Goal: Obtain resource: Download file/media

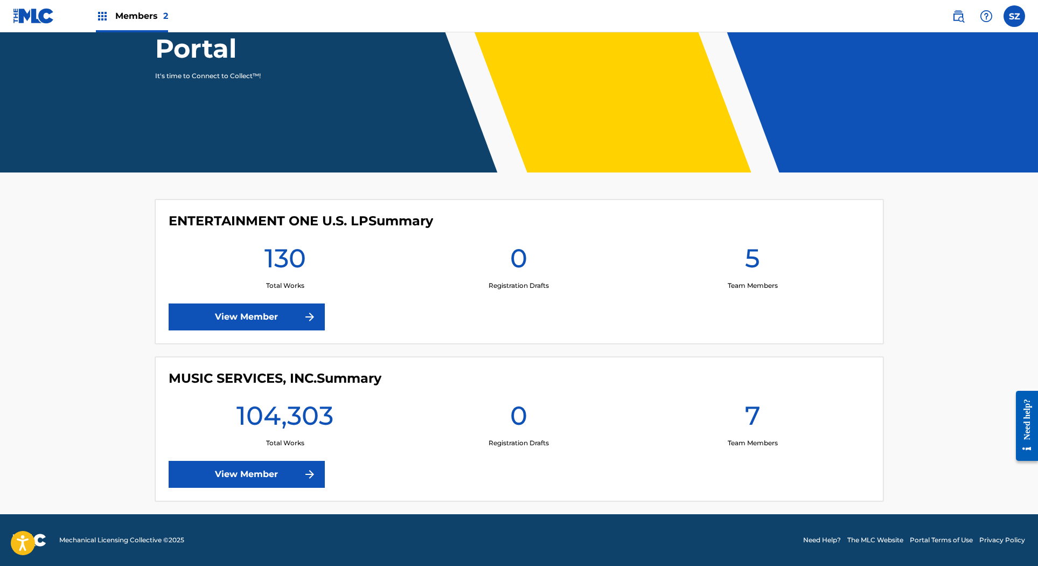
click at [288, 474] on link "View Member" at bounding box center [247, 474] width 156 height 27
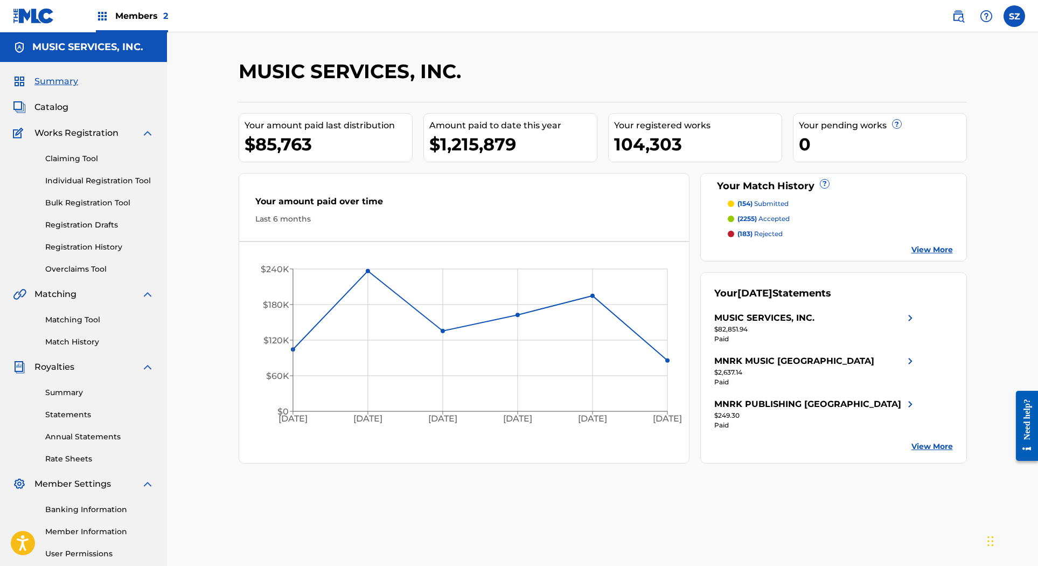
scroll to position [14, 0]
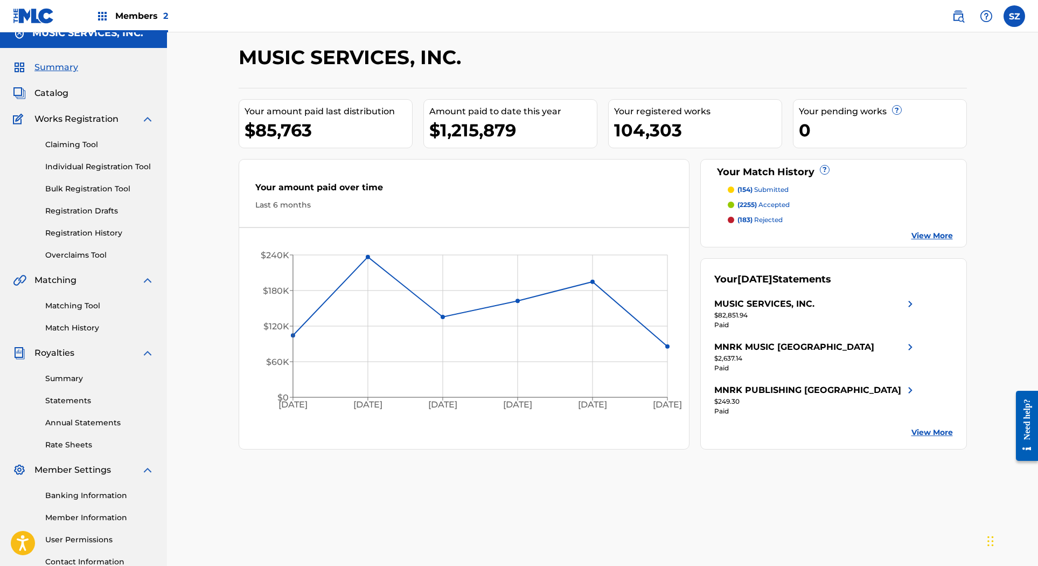
click at [83, 399] on link "Statements" at bounding box center [99, 400] width 109 height 11
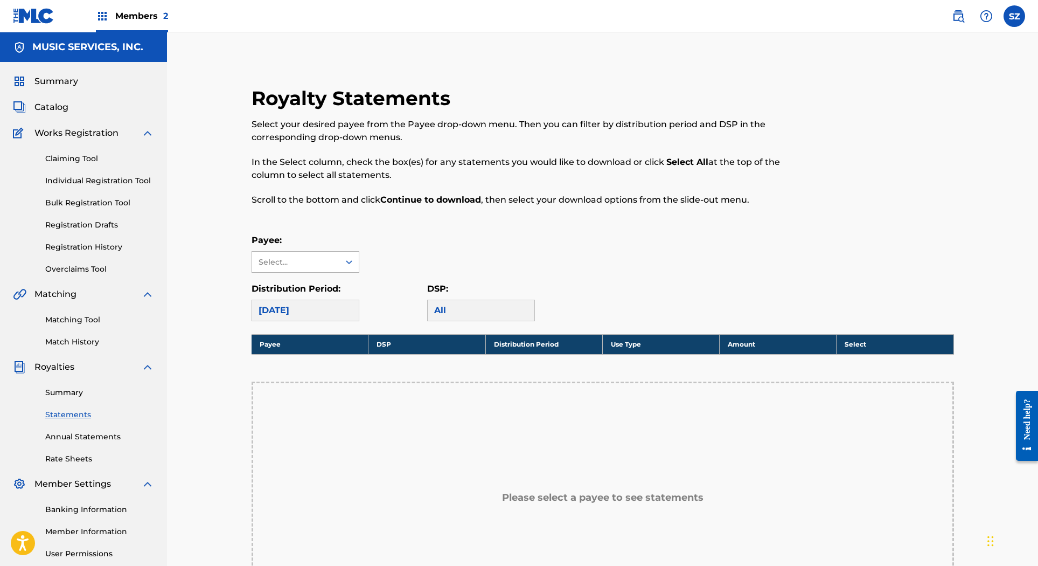
click at [339, 266] on div at bounding box center [348, 262] width 19 height 20
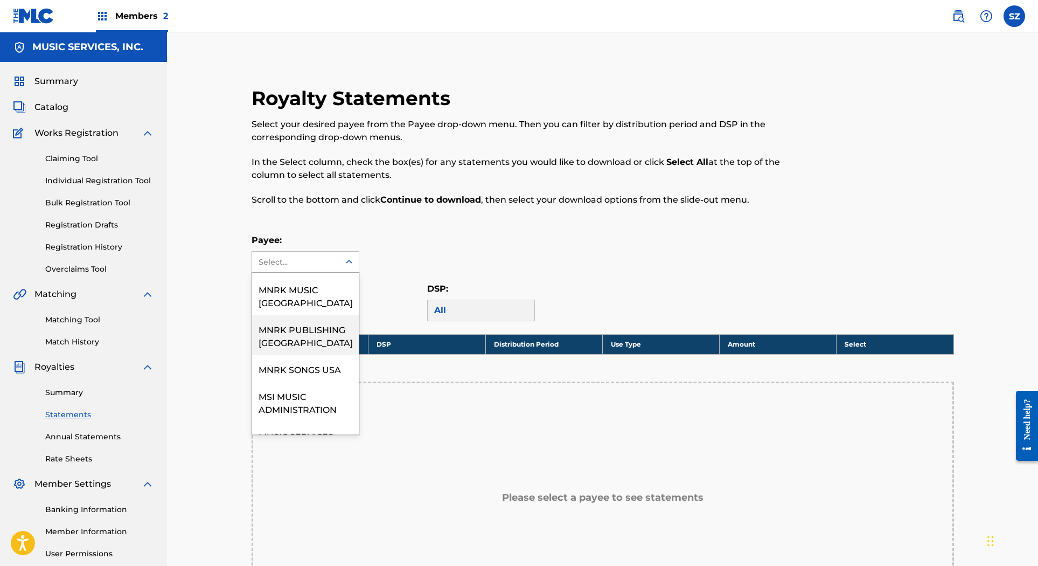
scroll to position [158, 0]
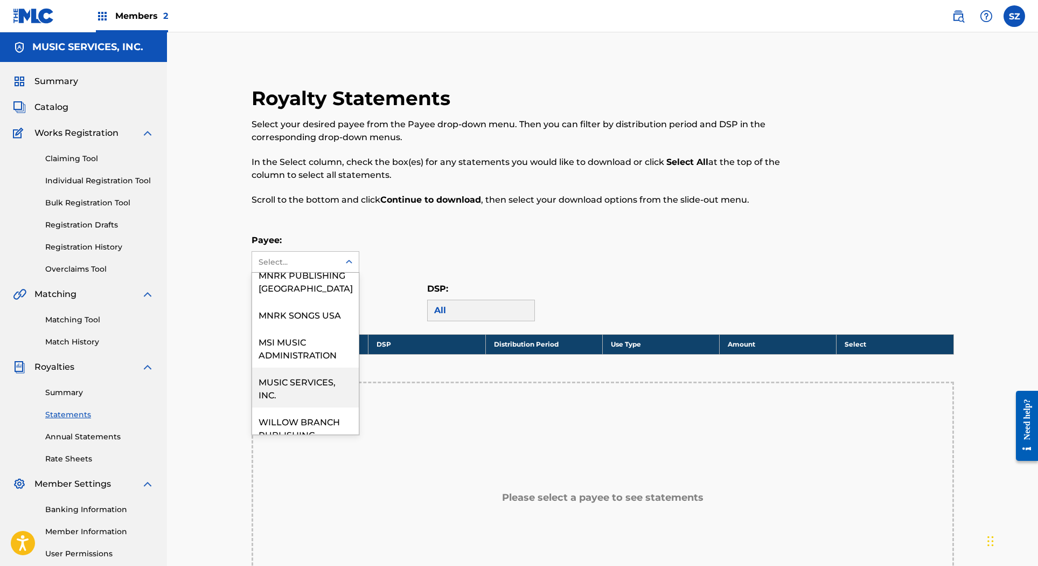
click at [304, 374] on div "MUSIC SERVICES, INC." at bounding box center [305, 387] width 107 height 40
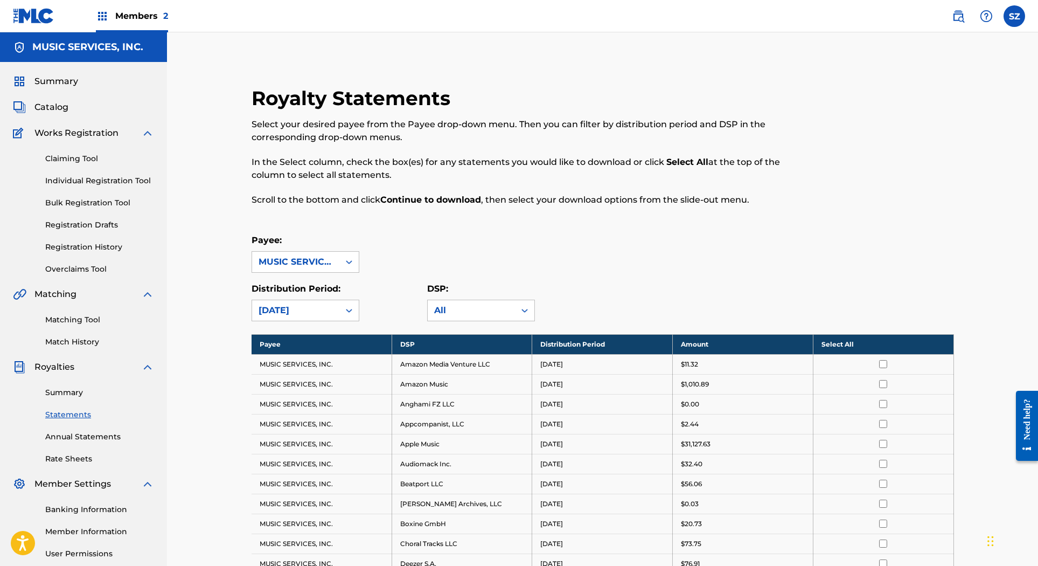
click at [851, 344] on th "Select All" at bounding box center [883, 344] width 141 height 20
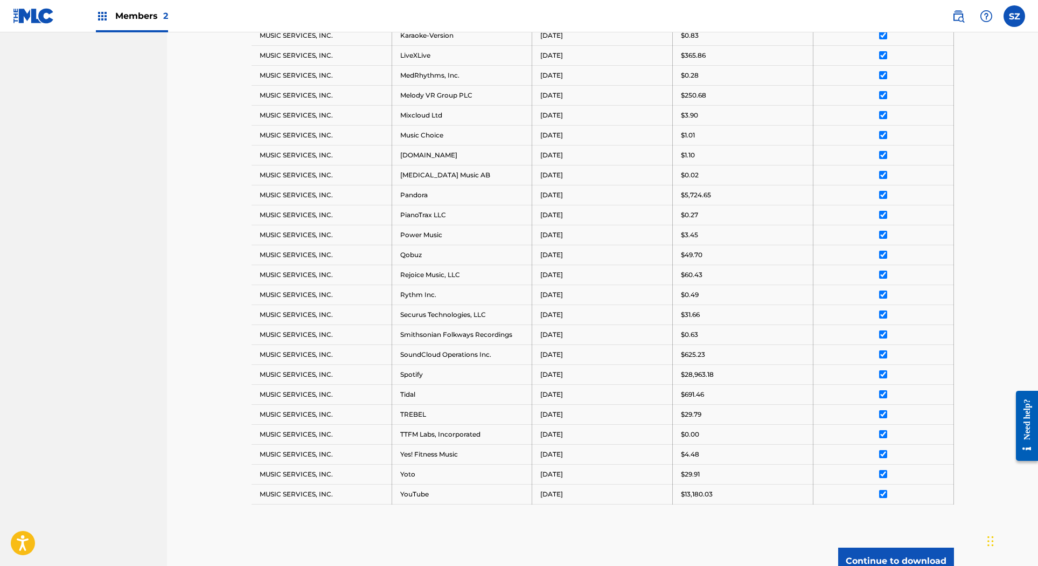
scroll to position [791, 0]
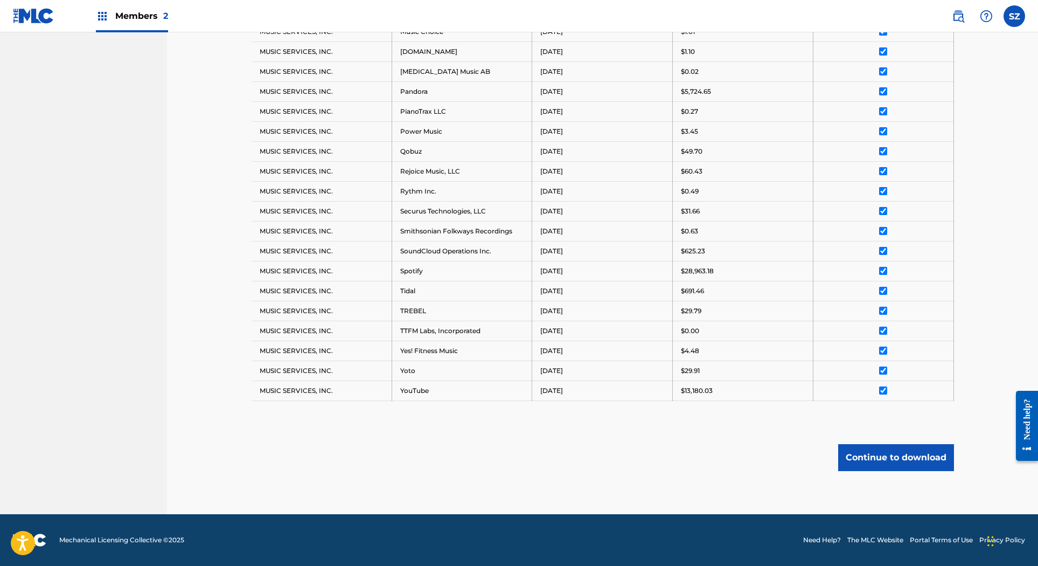
click at [904, 454] on button "Continue to download" at bounding box center [896, 457] width 116 height 27
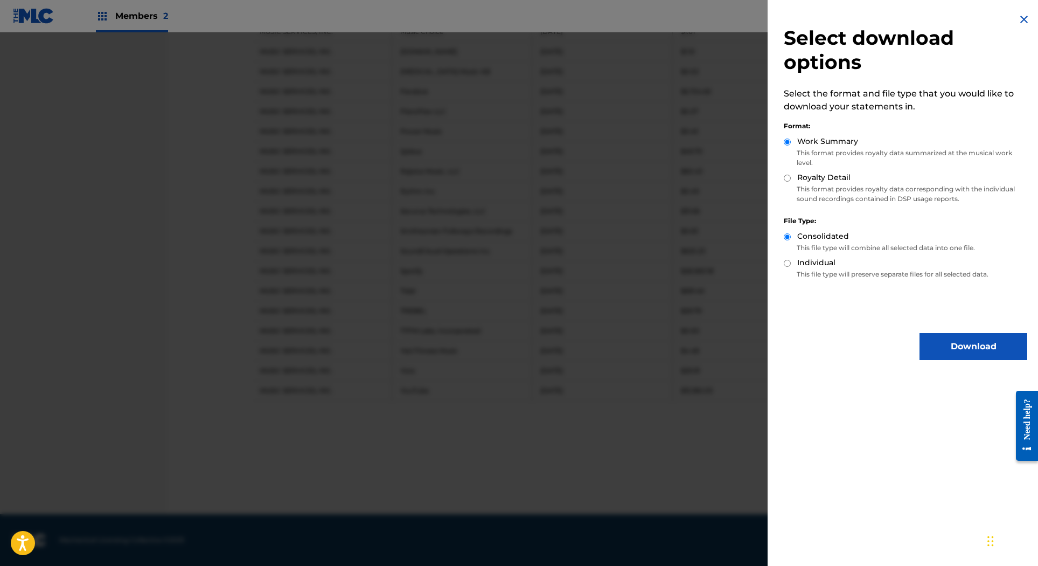
click at [949, 336] on button "Download" at bounding box center [974, 346] width 108 height 27
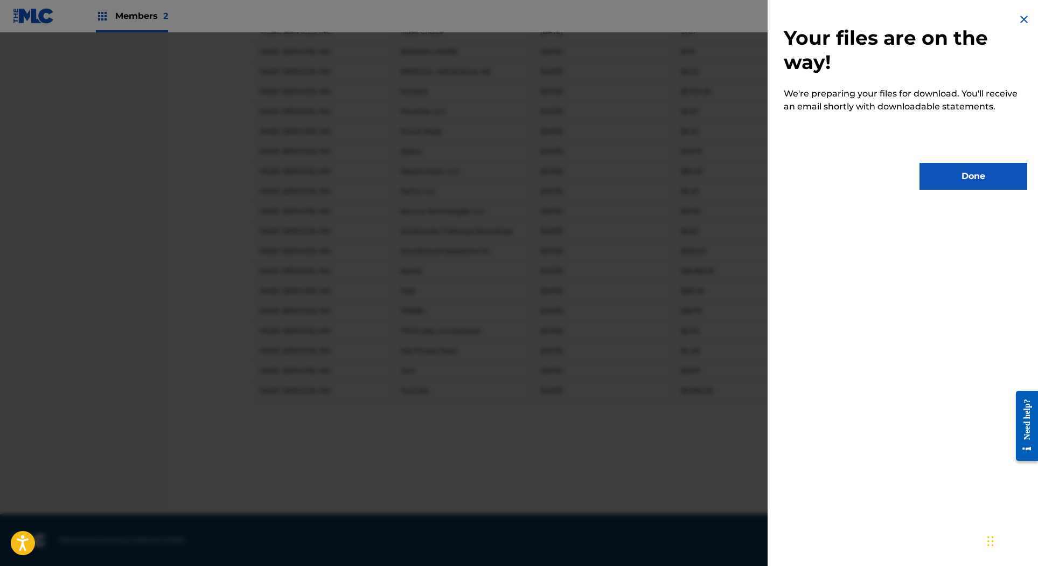
click at [964, 170] on button "Done" at bounding box center [974, 176] width 108 height 27
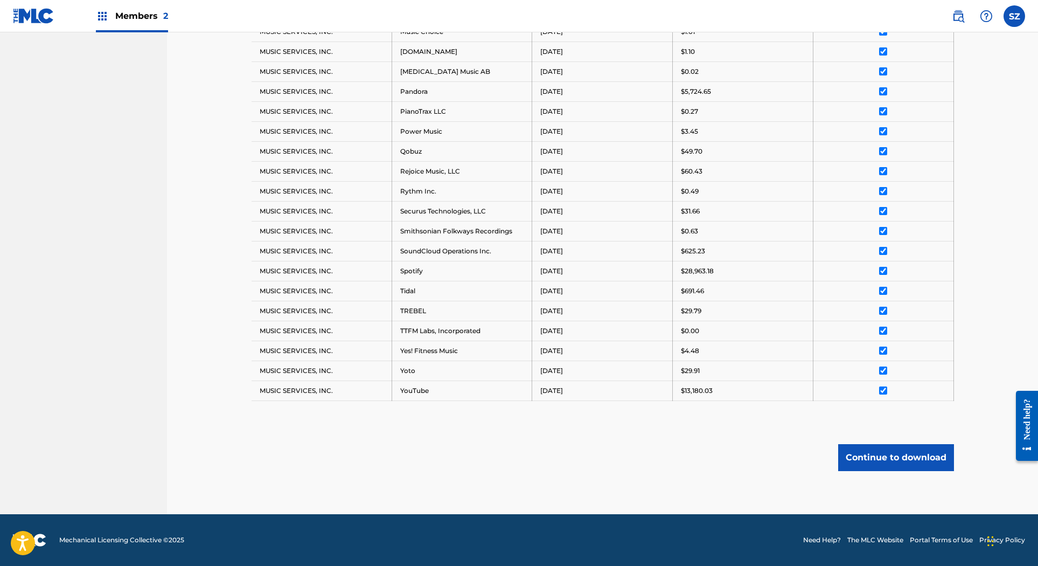
scroll to position [0, 0]
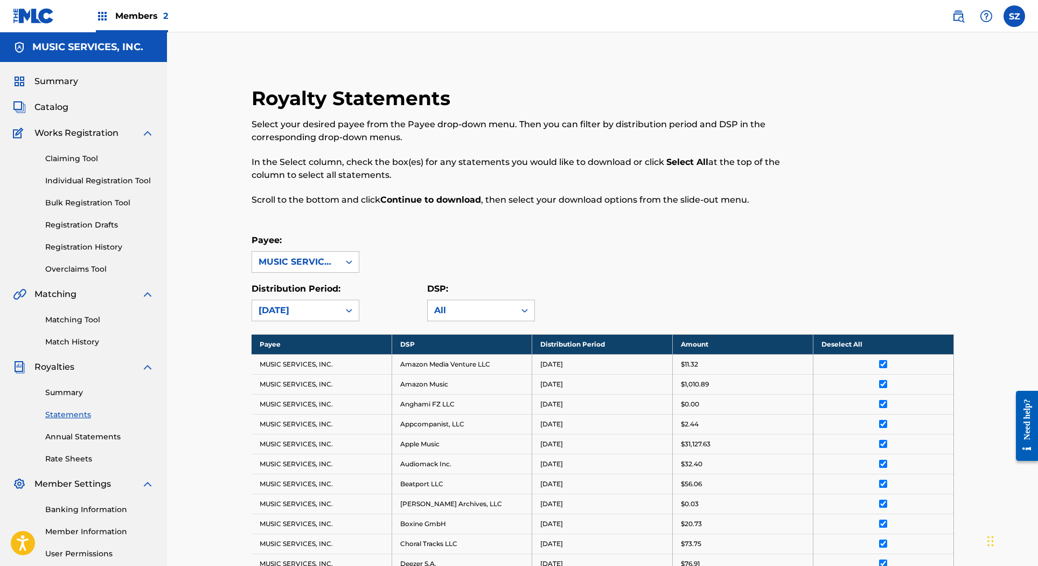
click at [72, 397] on link "Summary" at bounding box center [99, 392] width 109 height 11
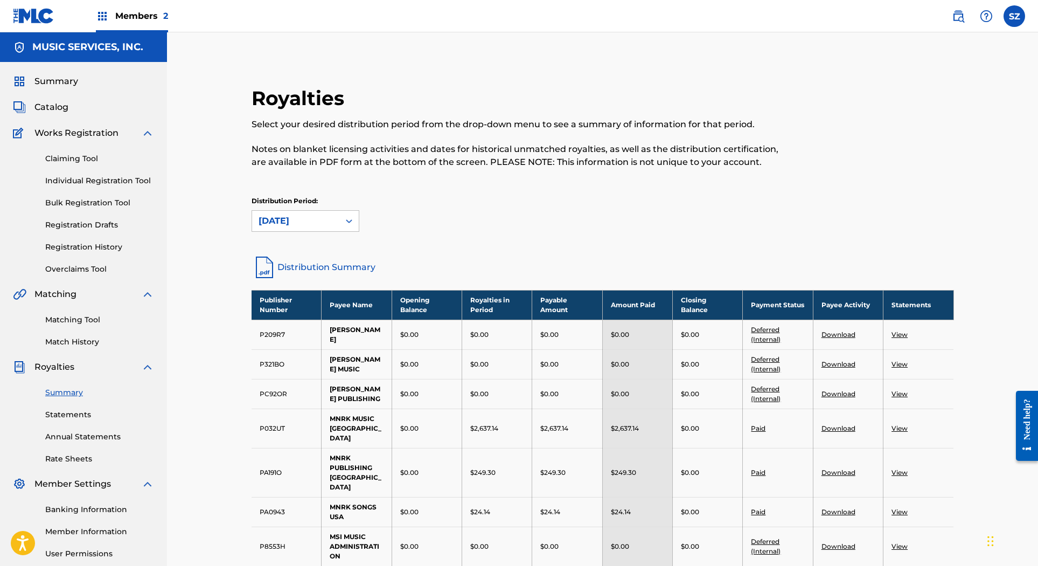
click at [57, 366] on span "Royalties" at bounding box center [54, 366] width 40 height 13
click at [85, 411] on link "Statements" at bounding box center [99, 414] width 109 height 11
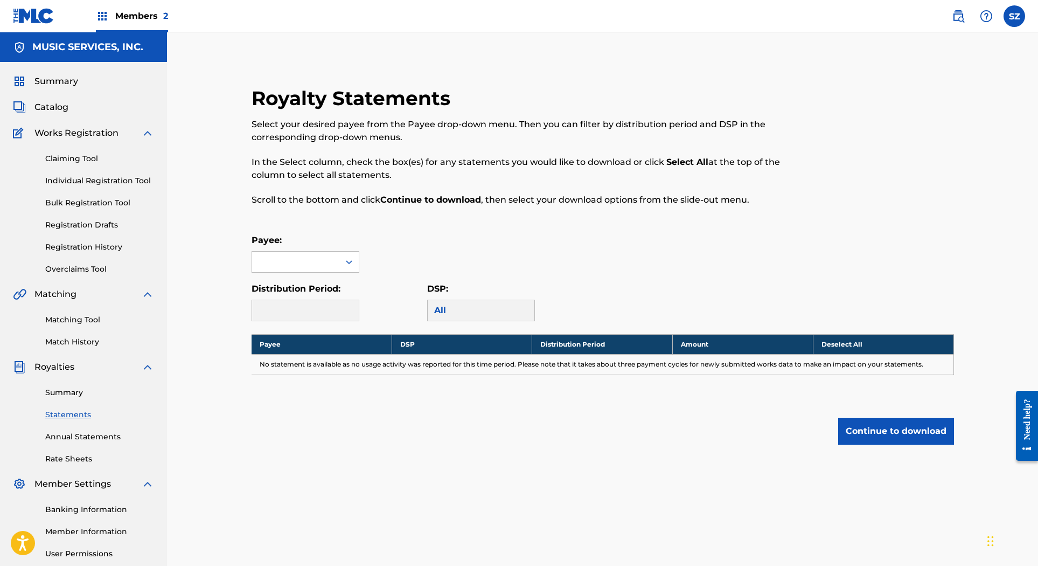
click at [68, 86] on span "Summary" at bounding box center [56, 81] width 44 height 13
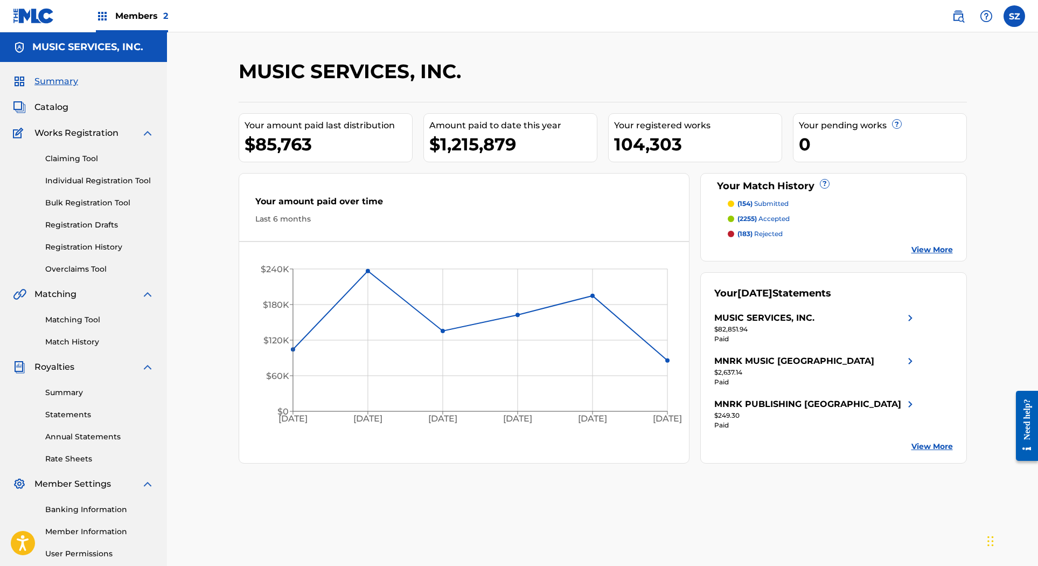
click at [751, 324] on div "$82,851.94" at bounding box center [815, 329] width 203 height 10
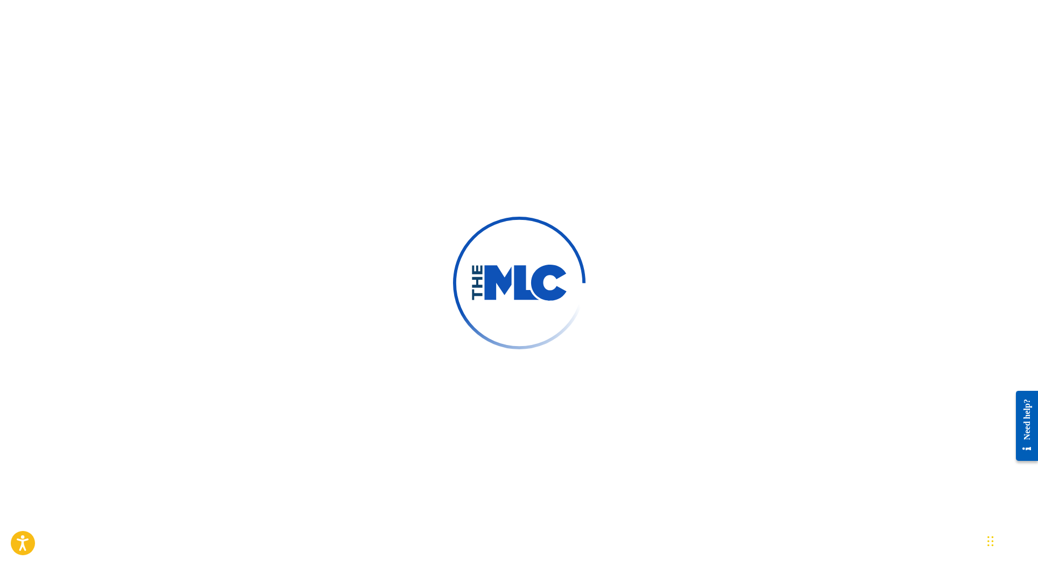
scroll to position [102, 0]
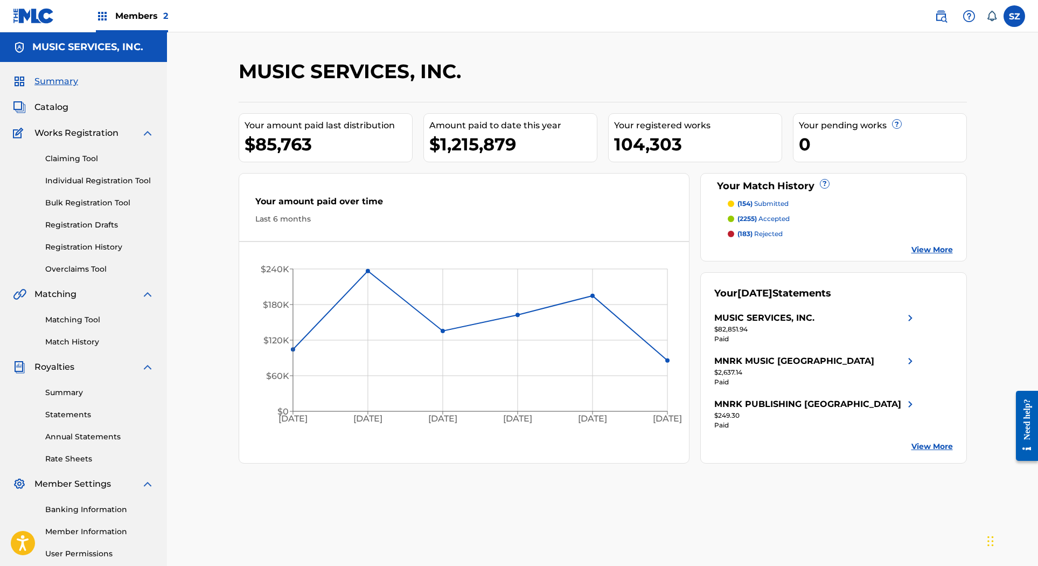
scroll to position [102, 0]
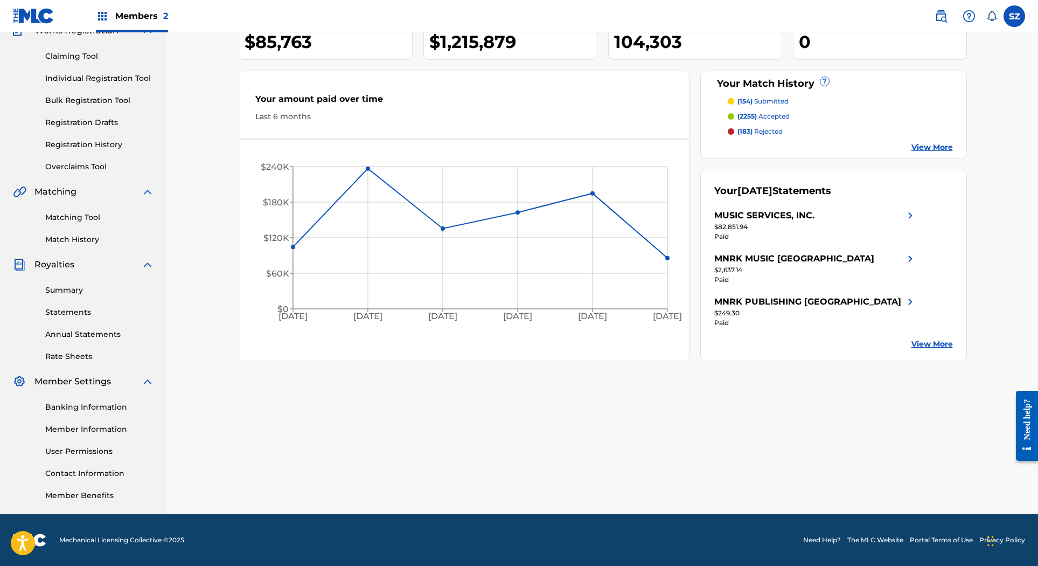
click at [948, 345] on link "View More" at bounding box center [932, 343] width 41 height 11
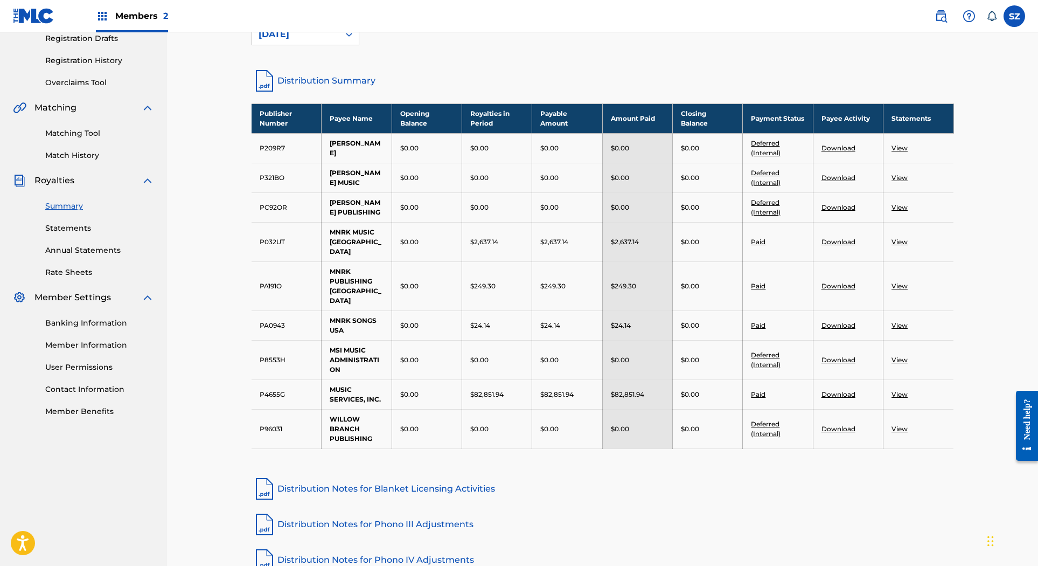
scroll to position [242, 0]
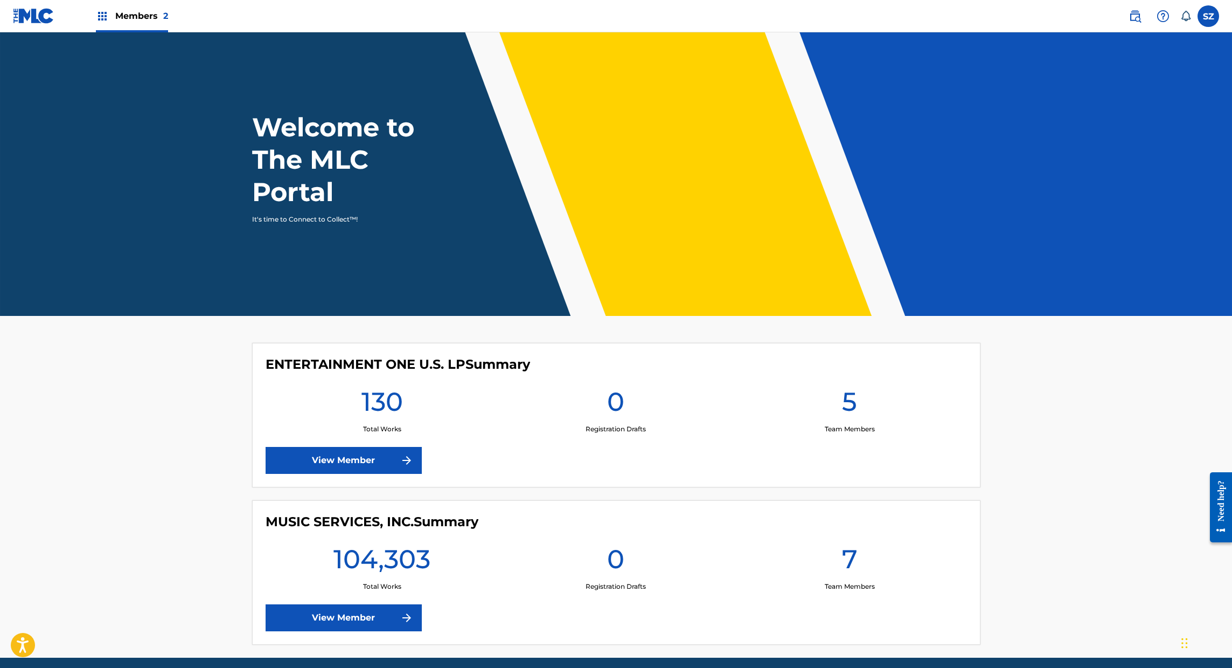
click at [367, 621] on link "View Member" at bounding box center [344, 617] width 156 height 27
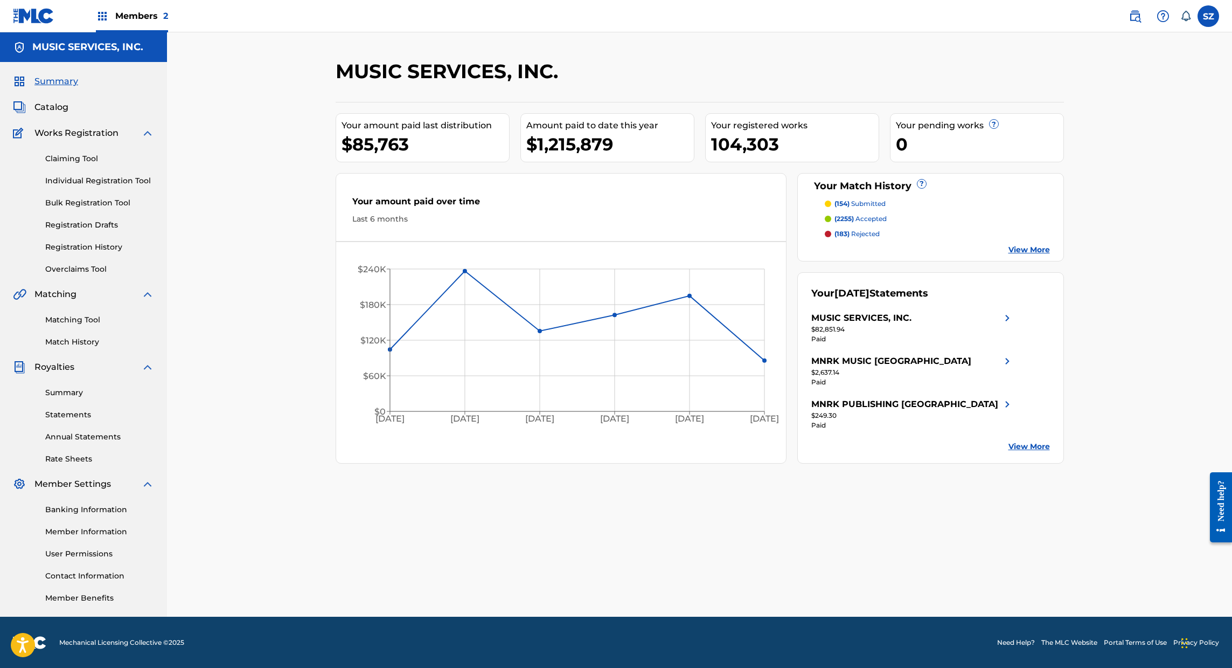
click at [77, 423] on div "Summary Statements Annual Statements Rate Sheets" at bounding box center [83, 418] width 141 height 91
click at [81, 412] on link "Statements" at bounding box center [99, 414] width 109 height 11
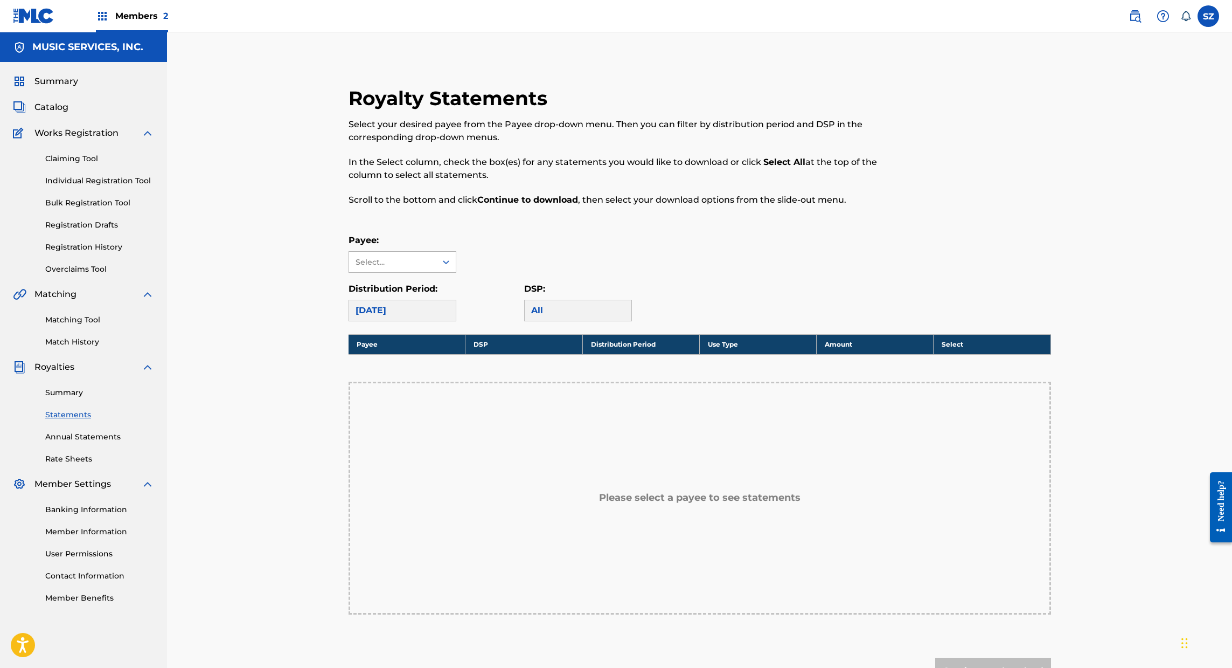
click at [439, 256] on div at bounding box center [445, 261] width 19 height 19
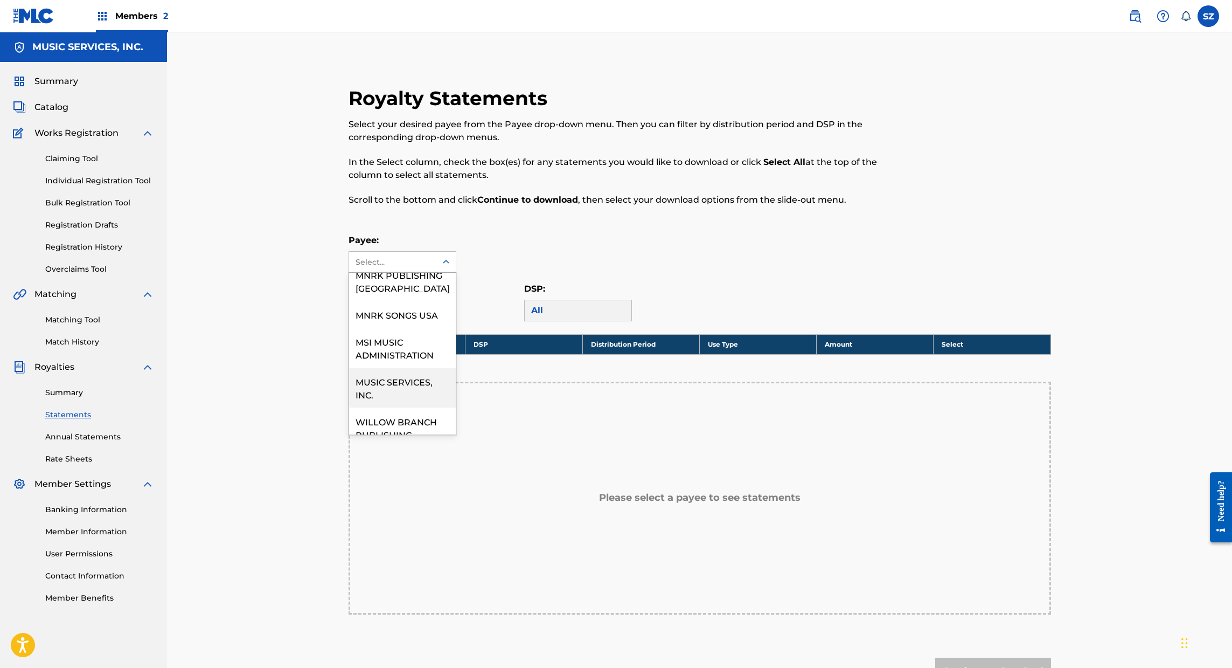
click at [402, 367] on div "MUSIC SERVICES, INC." at bounding box center [402, 387] width 107 height 40
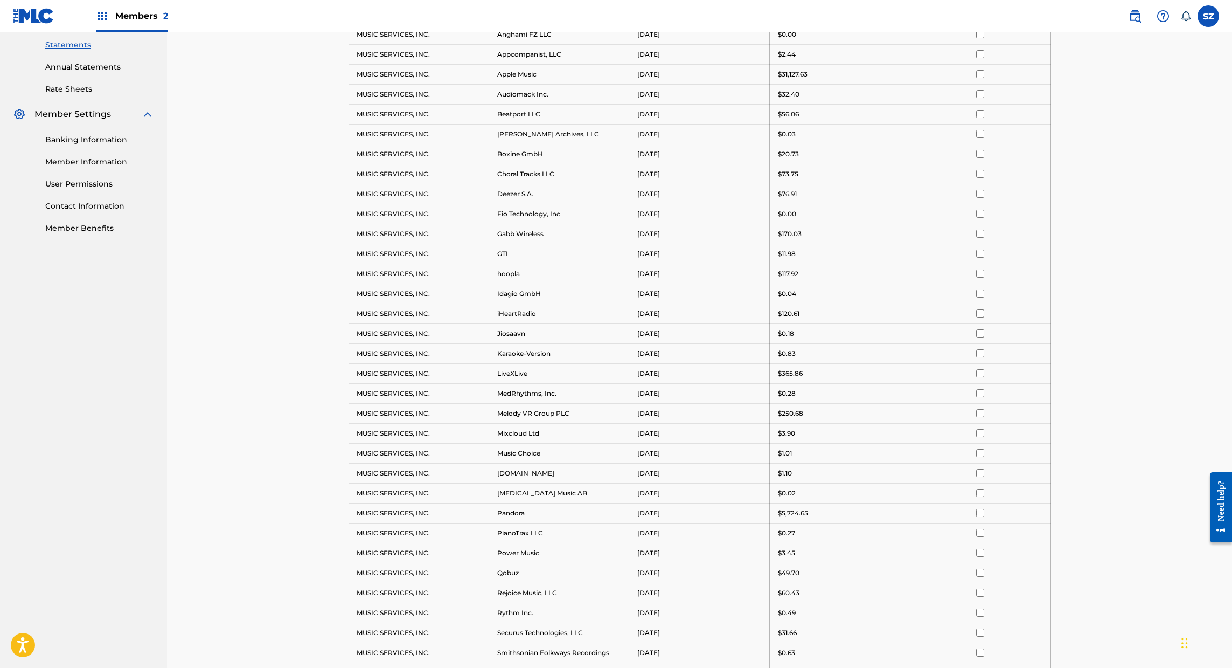
scroll to position [125, 0]
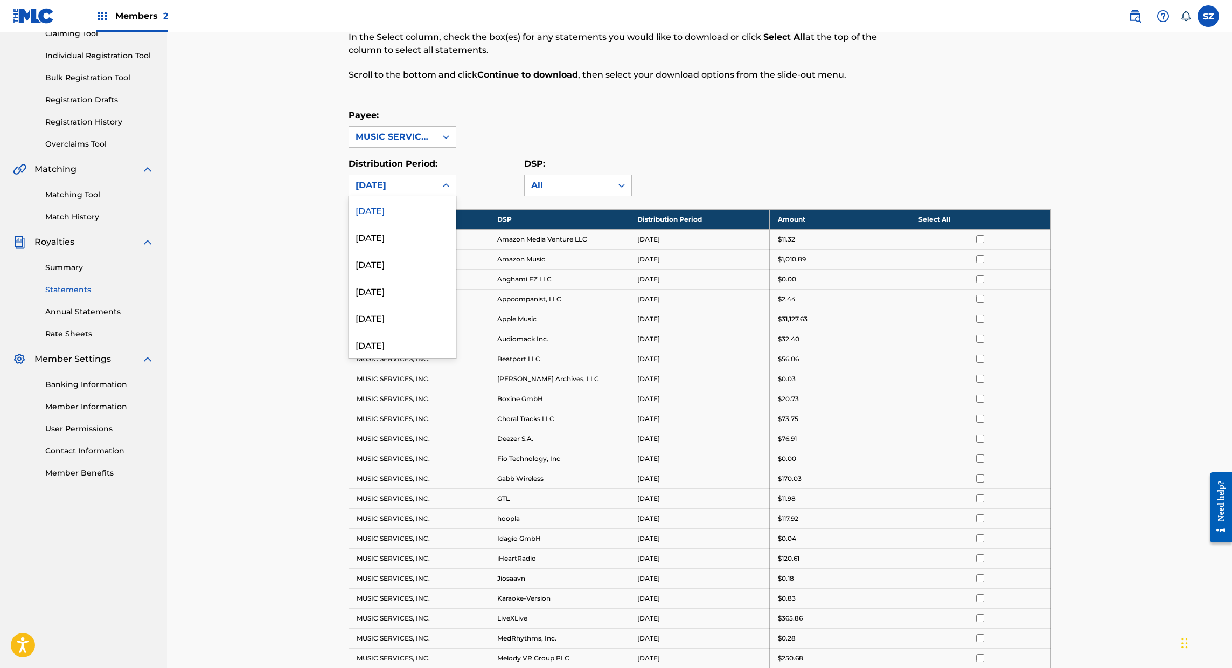
click at [443, 183] on icon at bounding box center [446, 185] width 11 height 11
click at [401, 228] on div "July 2025" at bounding box center [402, 236] width 107 height 27
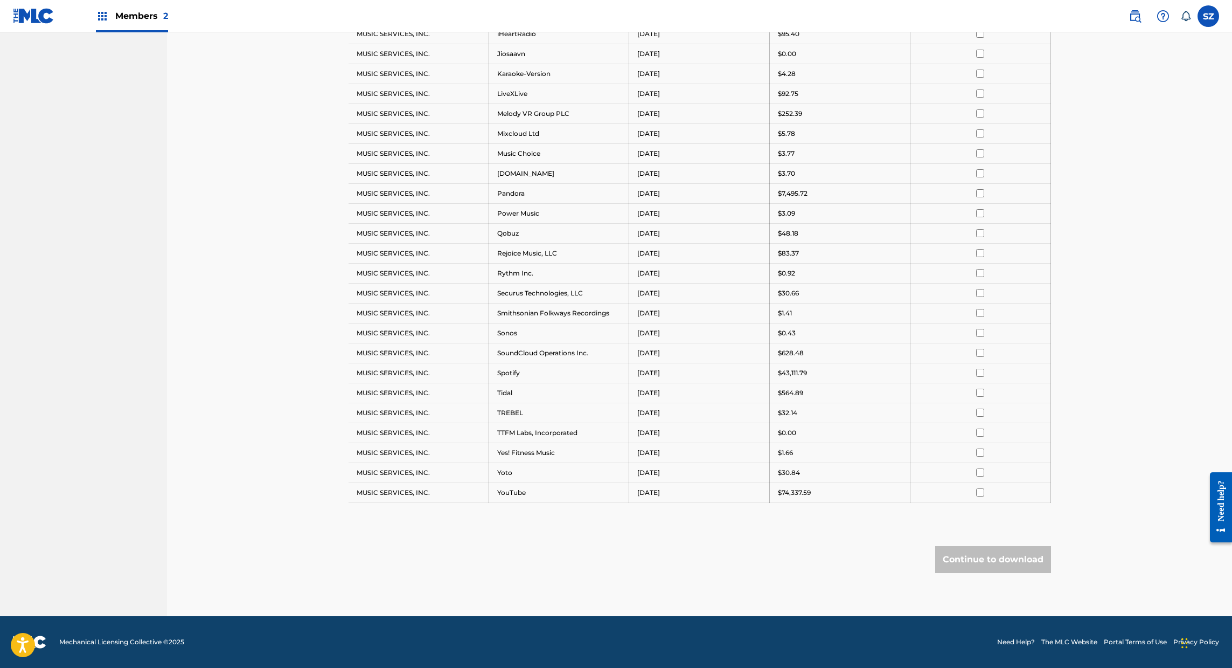
scroll to position [606, 0]
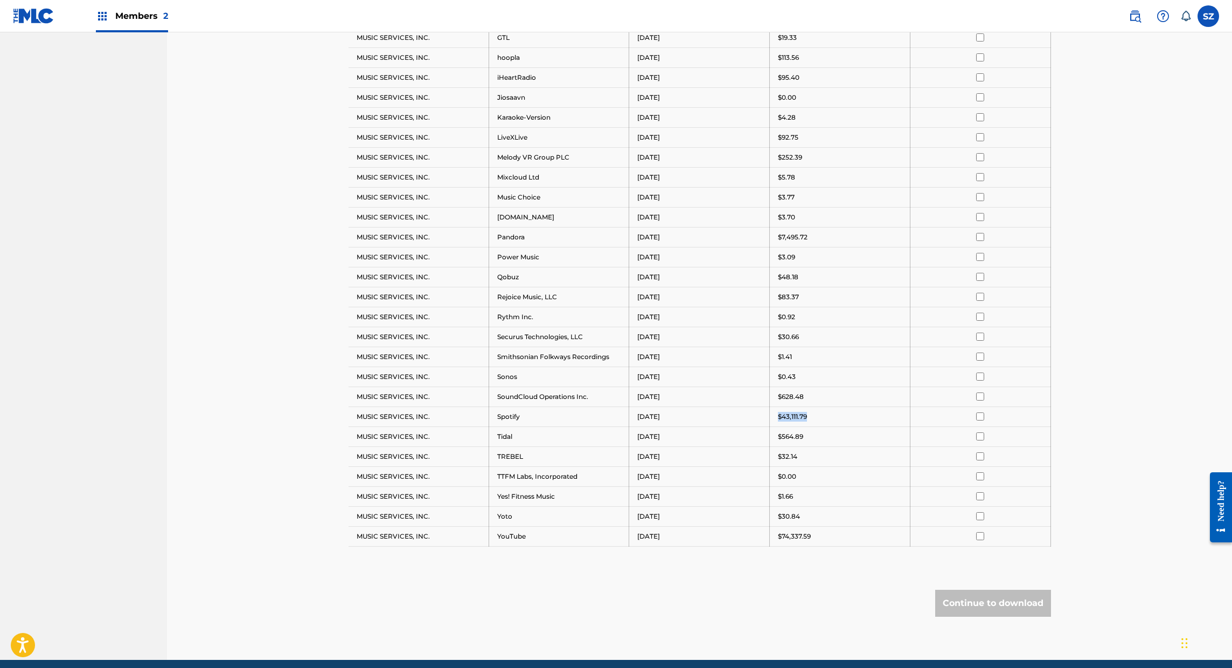
drag, startPoint x: 822, startPoint y: 414, endPoint x: 774, endPoint y: 413, distance: 48.5
click at [774, 413] on td "$43,111.79" at bounding box center [840, 416] width 141 height 20
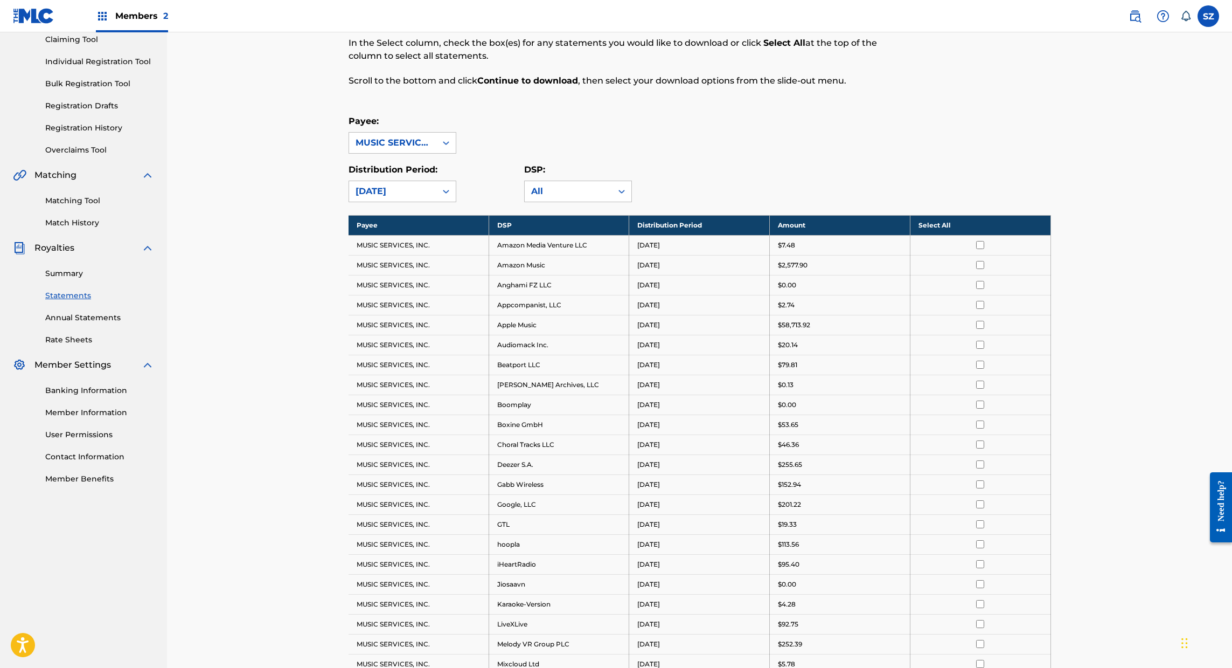
scroll to position [126, 0]
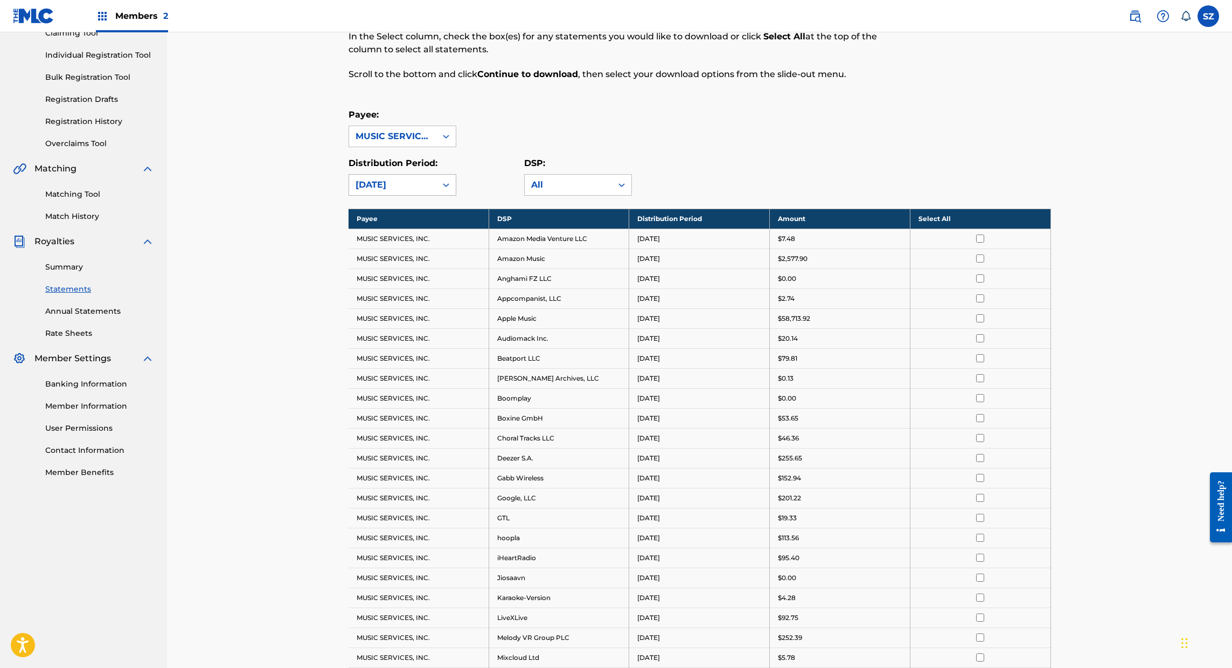
click at [452, 186] on div at bounding box center [445, 184] width 19 height 19
click at [427, 207] on div "[DATE]" at bounding box center [402, 209] width 107 height 27
drag, startPoint x: 809, startPoint y: 318, endPoint x: 770, endPoint y: 315, distance: 39.4
click at [770, 315] on td "$31,127.63" at bounding box center [840, 318] width 141 height 20
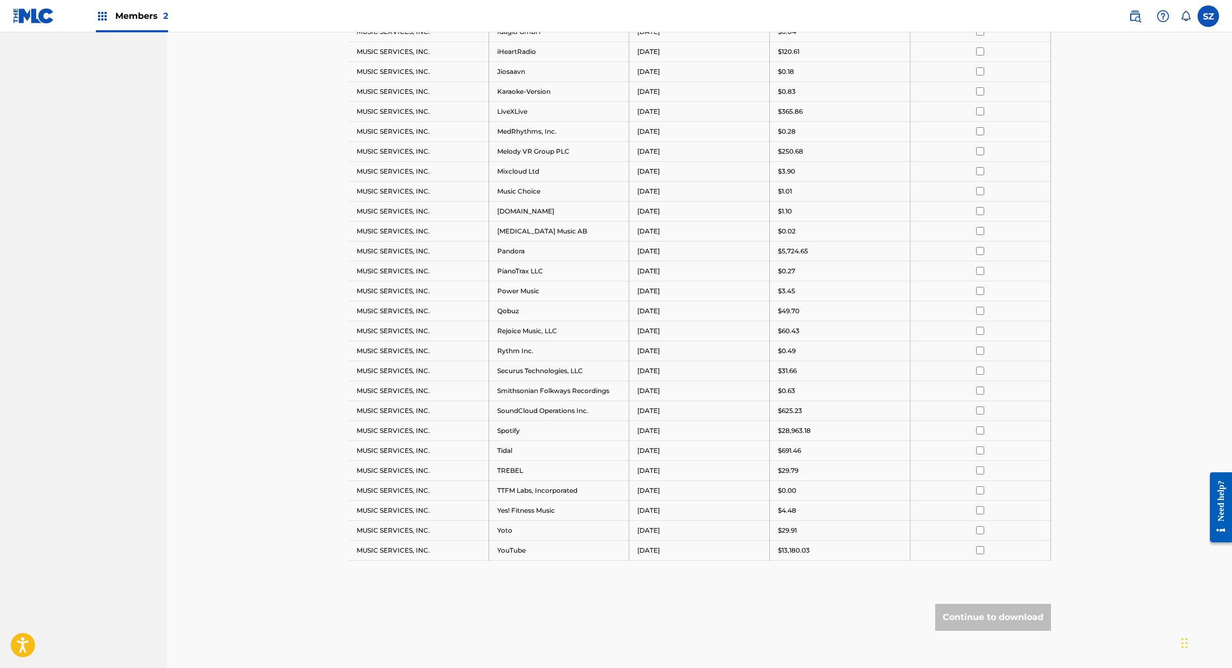
scroll to position [638, 0]
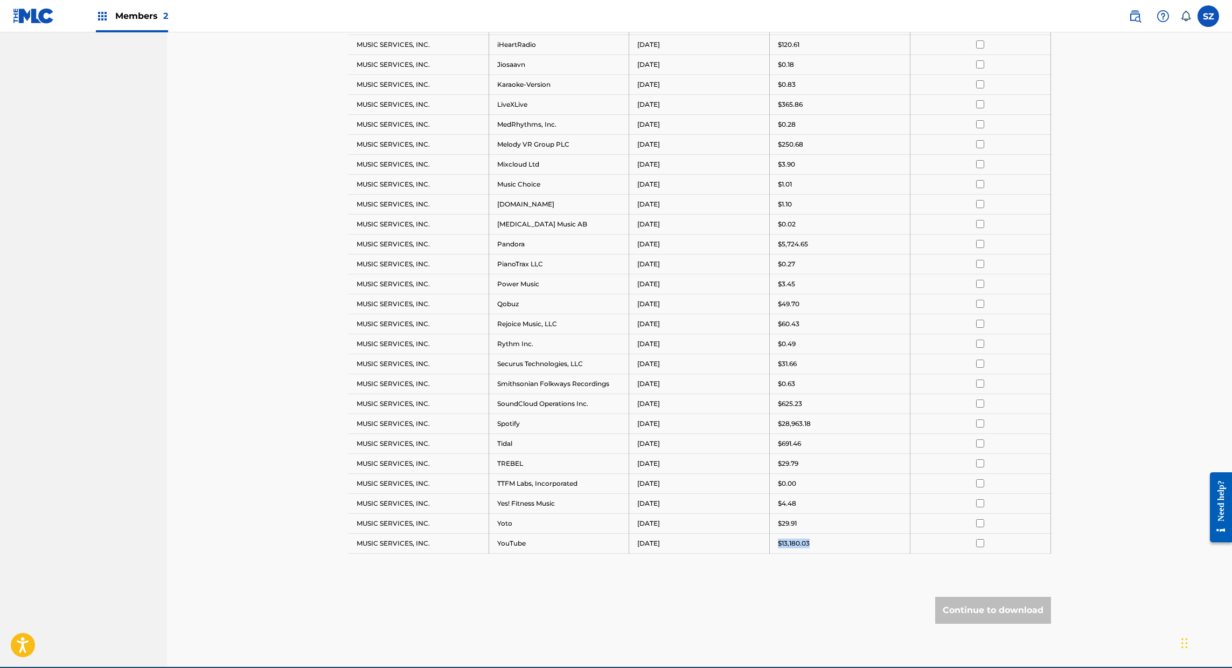
drag, startPoint x: 773, startPoint y: 540, endPoint x: 828, endPoint y: 539, distance: 55.5
click at [828, 539] on td "$13,180.03" at bounding box center [840, 543] width 141 height 20
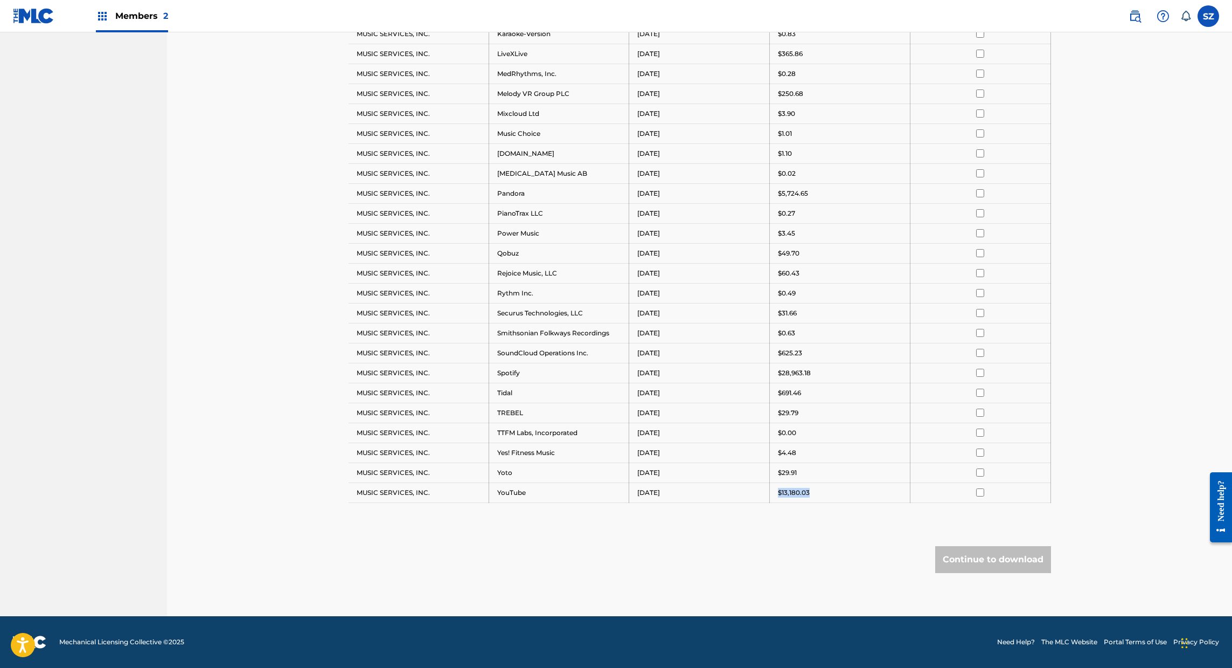
scroll to position [0, 0]
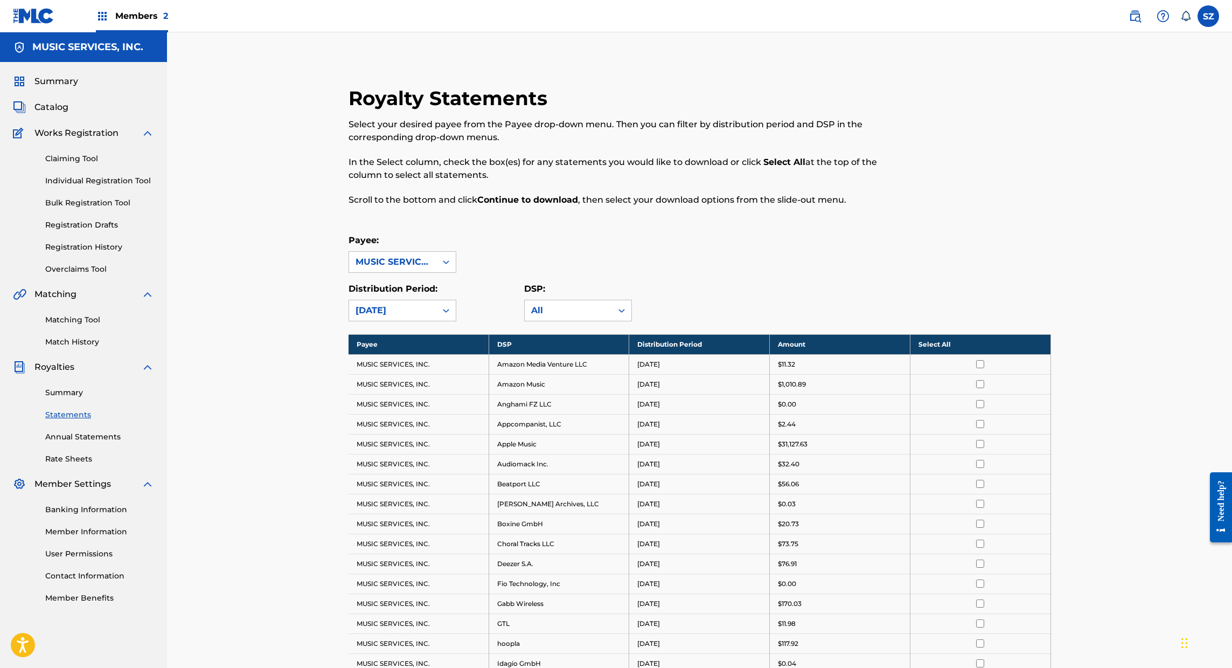
click at [602, 585] on td "Fio Technology, Inc" at bounding box center [559, 583] width 141 height 20
